Goal: Navigation & Orientation: Understand site structure

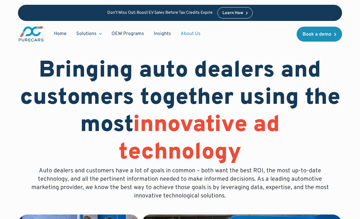
click at [186, 33] on link "About Us" at bounding box center [191, 33] width 30 height 11
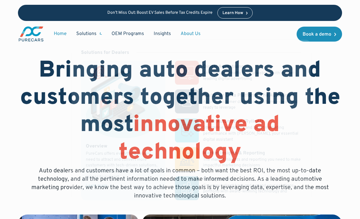
click at [58, 34] on link "Home" at bounding box center [60, 33] width 22 height 11
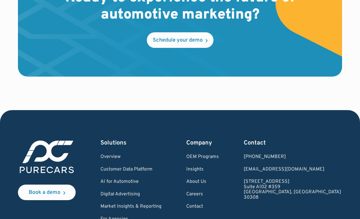
scroll to position [1807, 0]
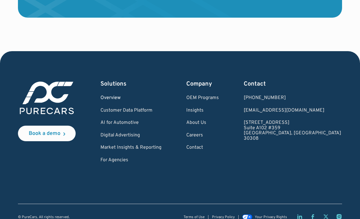
click at [126, 95] on link "Overview" at bounding box center [130, 97] width 61 height 5
